Goal: Information Seeking & Learning: Learn about a topic

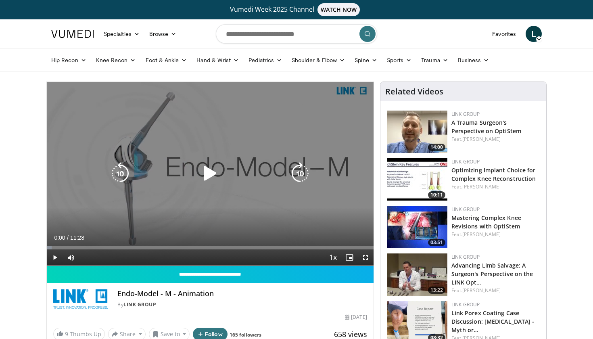
click at [212, 170] on icon "Video Player" at bounding box center [210, 173] width 23 height 23
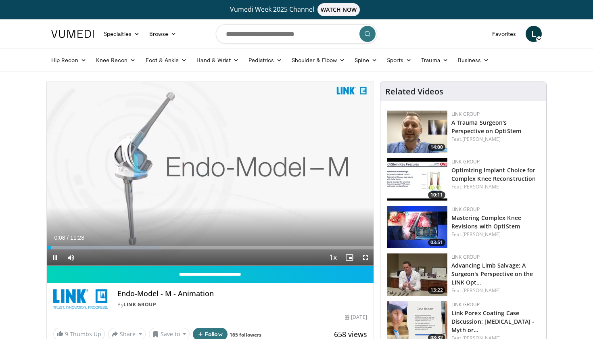
click at [366, 258] on span "Video Player" at bounding box center [365, 257] width 16 height 16
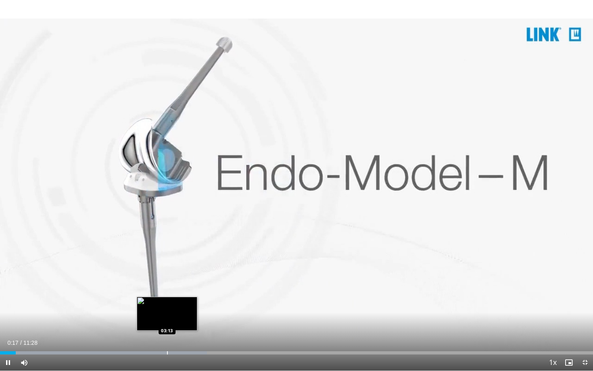
click at [167, 338] on div "Progress Bar" at bounding box center [167, 352] width 1 height 3
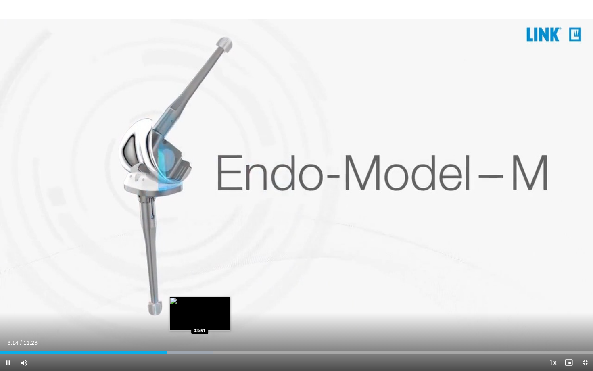
click at [200, 338] on div "Loaded : 36.01% 03:14 03:51" at bounding box center [296, 351] width 593 height 8
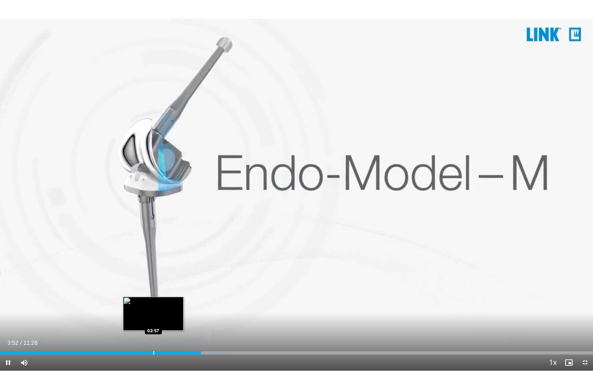
click at [153, 338] on div "Loaded : 39.23% 03:52 02:57" at bounding box center [296, 351] width 593 height 8
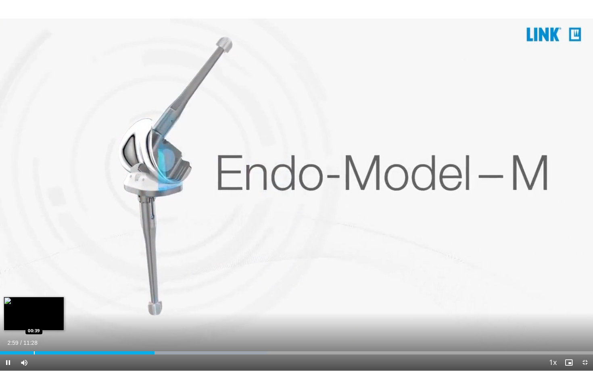
click at [34, 338] on div "Loaded : 45.04% 02:59 00:39" at bounding box center [296, 351] width 593 height 8
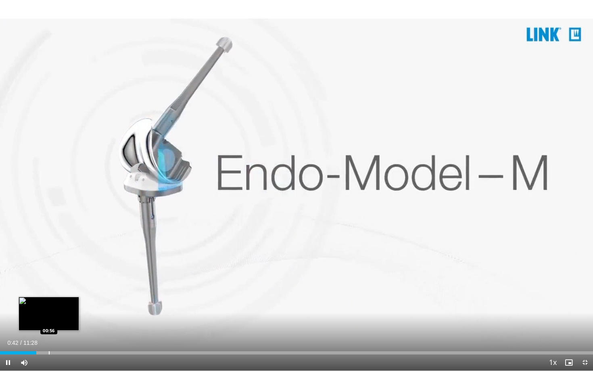
click at [49, 338] on div "Progress Bar" at bounding box center [49, 352] width 1 height 3
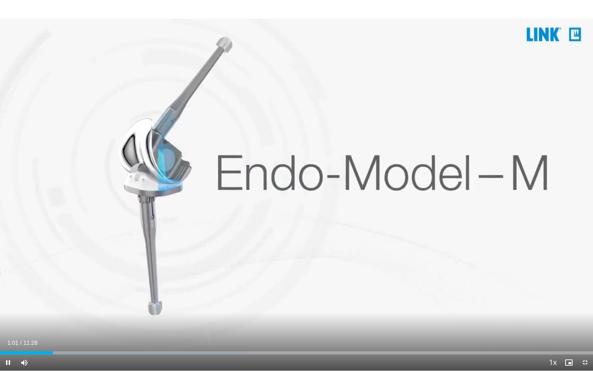
click at [9, 338] on span "Video Player" at bounding box center [8, 363] width 16 height 16
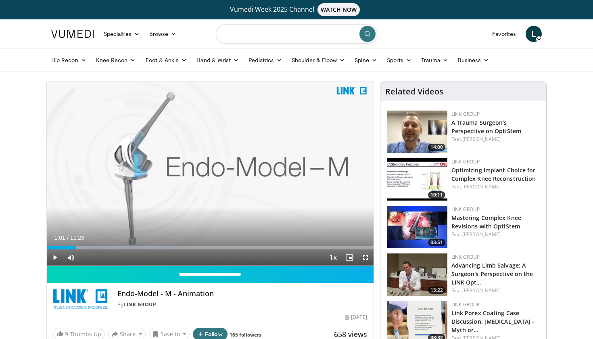
click at [249, 35] on input "Search topics, interventions" at bounding box center [296, 33] width 161 height 19
type input "**********"
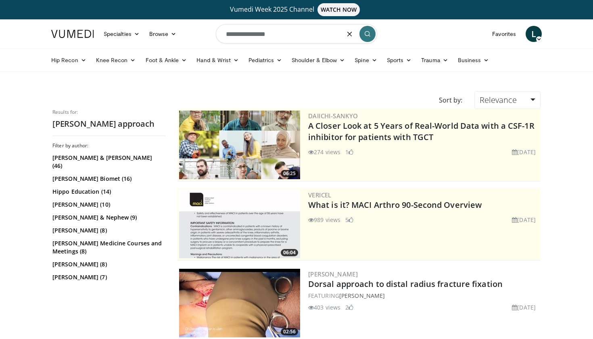
drag, startPoint x: 288, startPoint y: 35, endPoint x: 197, endPoint y: 33, distance: 90.4
click at [197, 33] on nav "Specialties Adult & Family Medicine Allergy, Asthma, Immunology Anesthesiology …" at bounding box center [296, 33] width 500 height 29
type input "**********"
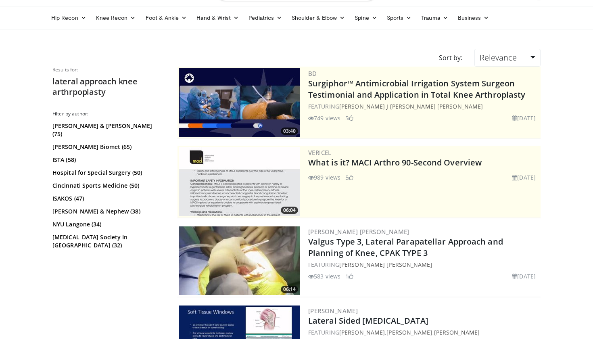
scroll to position [42, 0]
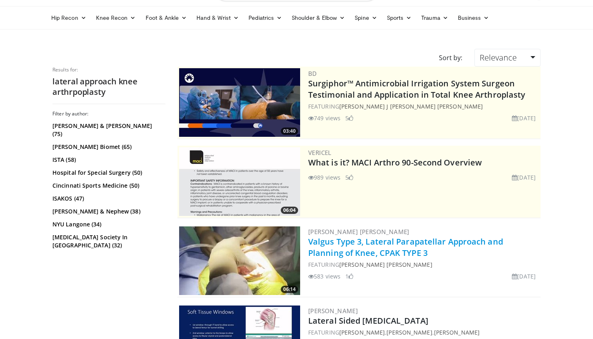
click at [373, 254] on link "Valgus Type 3, Lateral Parapatellar Approach and Planning of Knee, CPAK TYPE 3" at bounding box center [405, 247] width 195 height 22
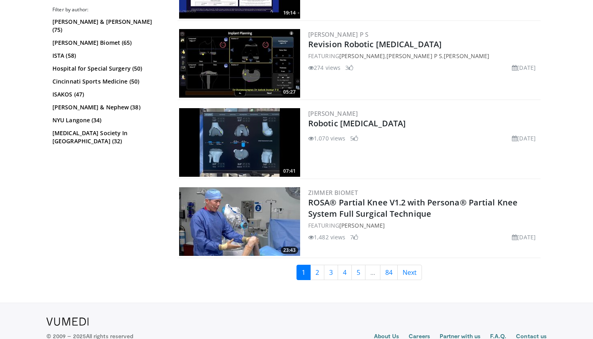
scroll to position [1900, 0]
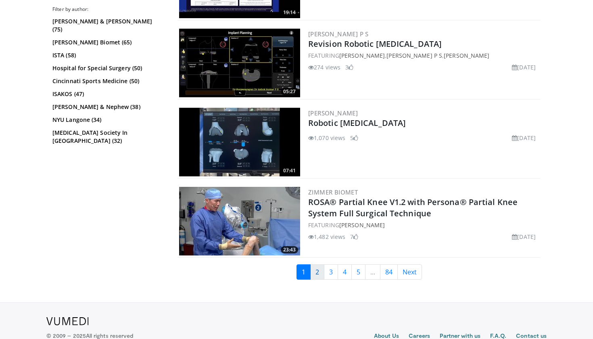
click at [319, 270] on link "2" at bounding box center [317, 271] width 14 height 15
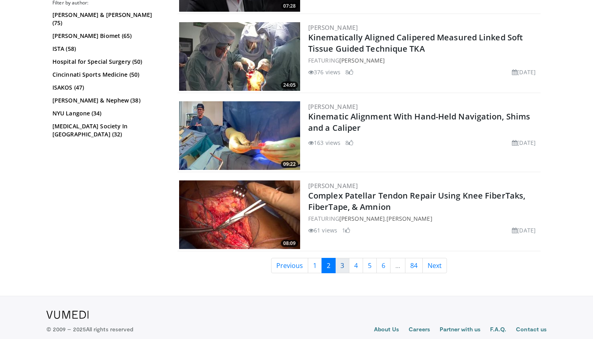
click at [342, 271] on link "3" at bounding box center [342, 265] width 14 height 15
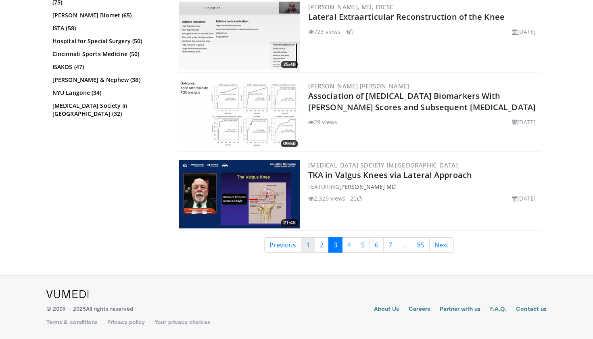
click at [309, 246] on link "1" at bounding box center [308, 244] width 14 height 15
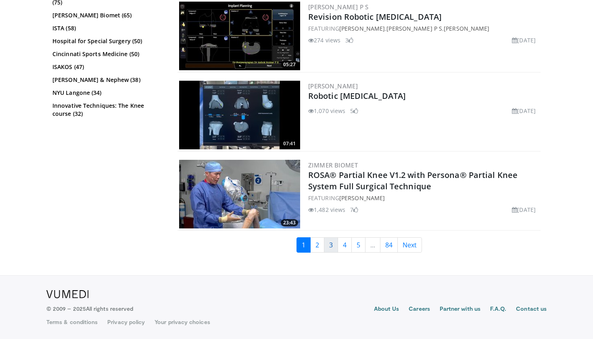
scroll to position [1927, 0]
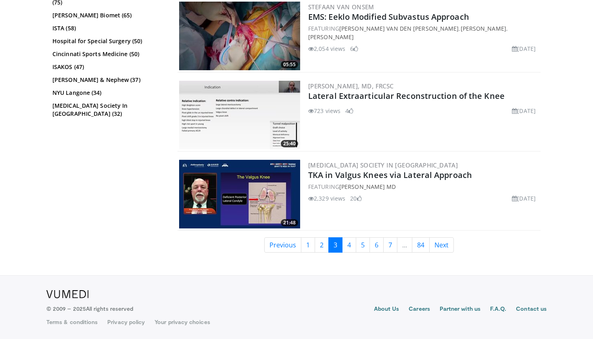
scroll to position [2006, 0]
click at [360, 178] on link "TKA in Valgus Knees via Lateral Approach" at bounding box center [390, 174] width 164 height 11
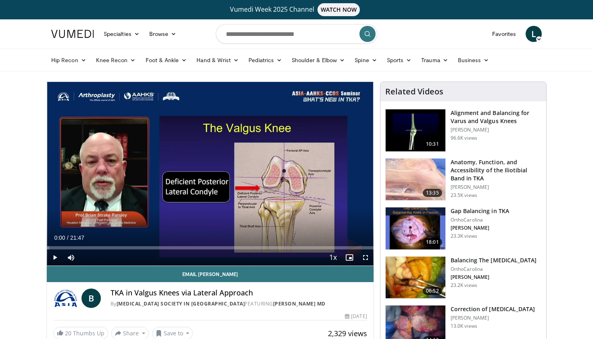
click at [366, 258] on span "Video Player" at bounding box center [365, 257] width 16 height 16
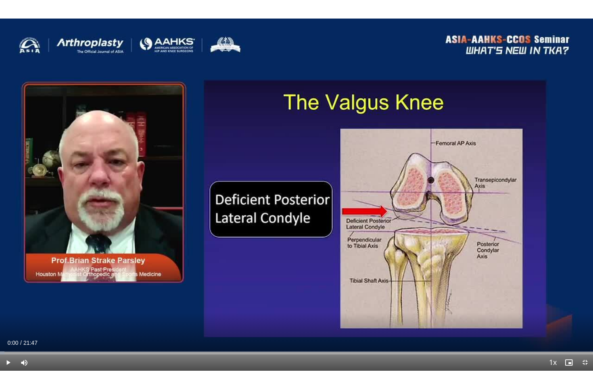
click at [6, 338] on span "Video Player" at bounding box center [8, 363] width 16 height 16
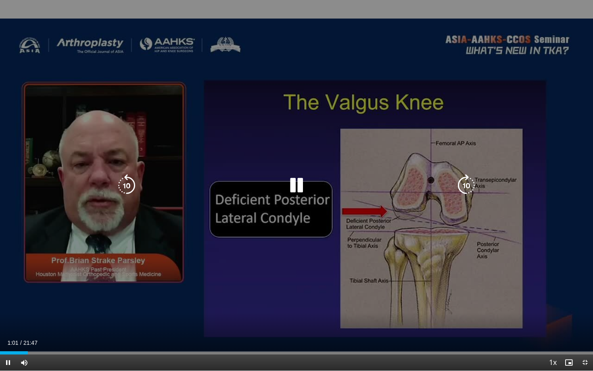
click at [352, 59] on div "10 seconds Tap to unmute" at bounding box center [296, 185] width 593 height 371
click at [305, 184] on icon "Video Player" at bounding box center [296, 185] width 23 height 23
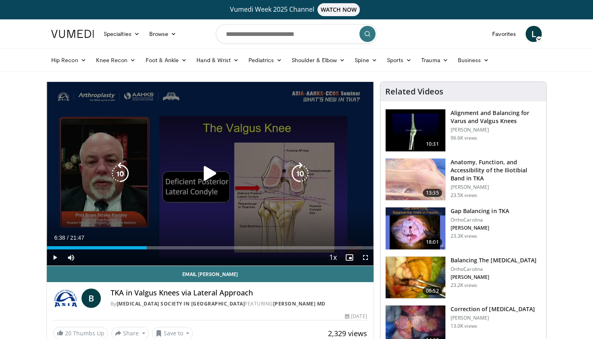
click at [213, 180] on icon "Video Player" at bounding box center [210, 173] width 23 height 23
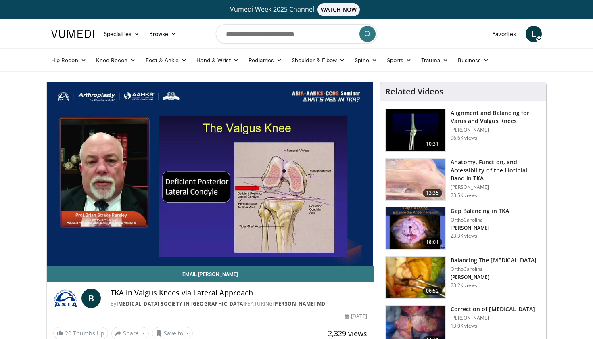
click at [367, 257] on div "10 seconds Tap to unmute" at bounding box center [210, 174] width 327 height 184
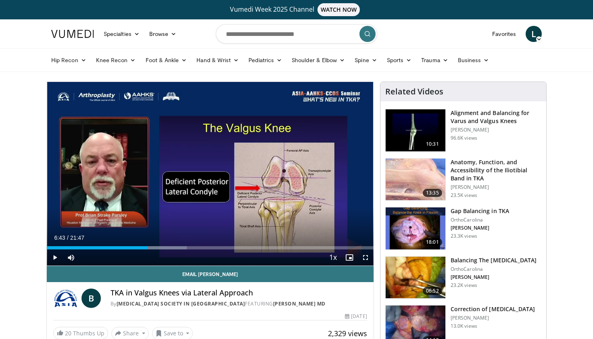
click at [367, 257] on span "Video Player" at bounding box center [365, 257] width 16 height 16
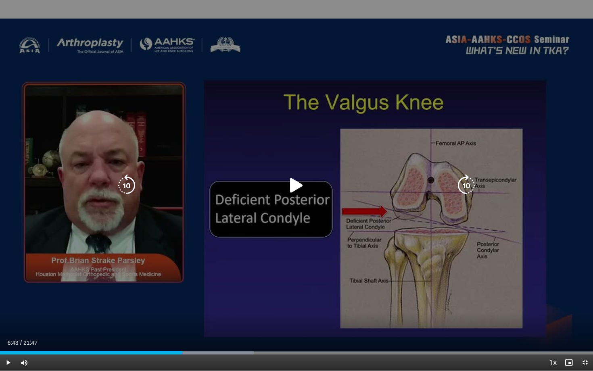
click at [292, 182] on icon "Video Player" at bounding box center [296, 185] width 23 height 23
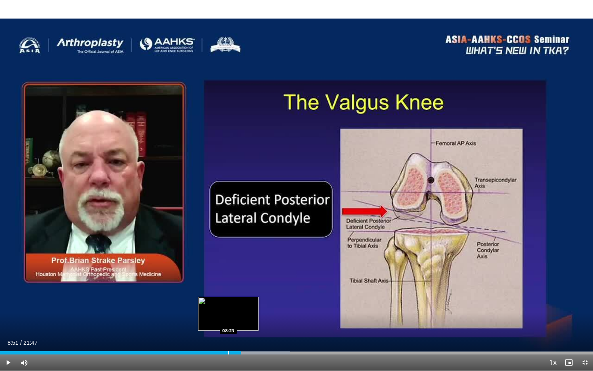
click at [228, 338] on div "Progress Bar" at bounding box center [228, 352] width 1 height 3
click at [213, 338] on div "Loaded : 56.58% 08:37 07:49" at bounding box center [296, 352] width 593 height 3
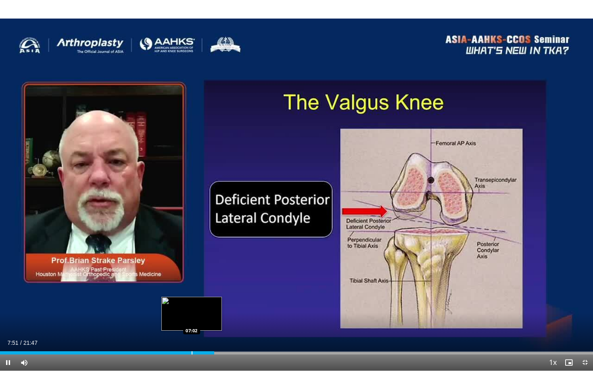
click at [192, 338] on div "Progress Bar" at bounding box center [192, 352] width 1 height 3
click at [183, 338] on div "07:03" at bounding box center [96, 352] width 192 height 3
click at [174, 338] on div "Loaded : 31.35% 06:46 06:23" at bounding box center [296, 351] width 593 height 8
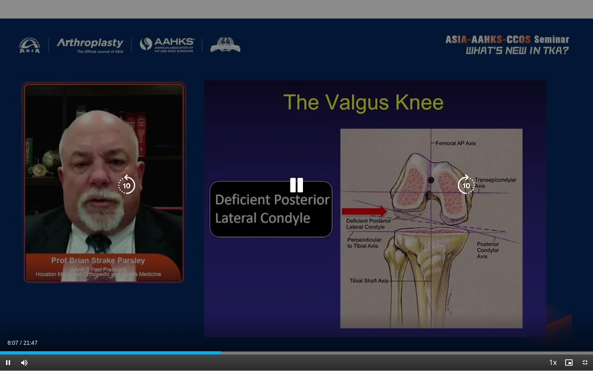
click at [291, 184] on icon "Video Player" at bounding box center [296, 185] width 23 height 23
